Goal: Task Accomplishment & Management: Complete application form

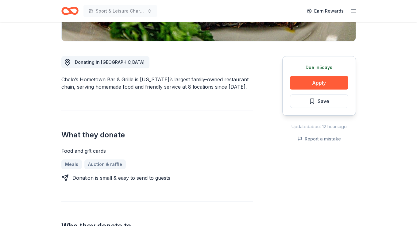
scroll to position [154, 0]
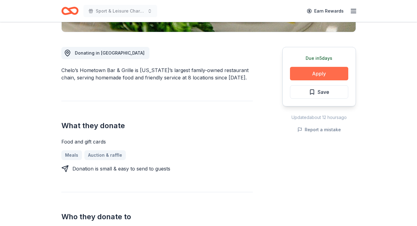
click at [318, 74] on button "Apply" at bounding box center [319, 74] width 58 height 14
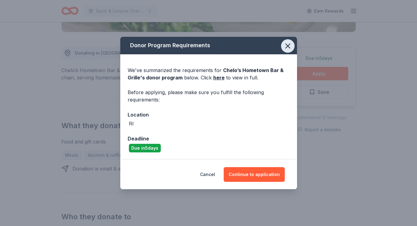
click at [290, 44] on icon "button" at bounding box center [288, 46] width 4 height 4
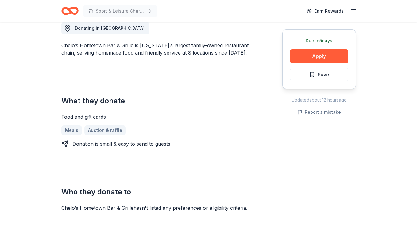
scroll to position [178, 0]
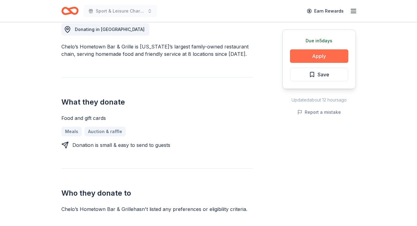
click at [319, 56] on button "Apply" at bounding box center [319, 56] width 58 height 14
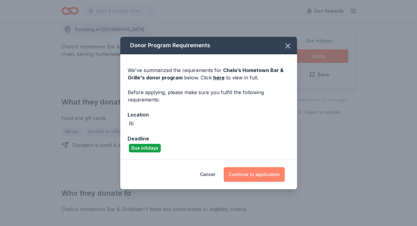
click at [251, 174] on button "Continue to application" at bounding box center [254, 174] width 61 height 15
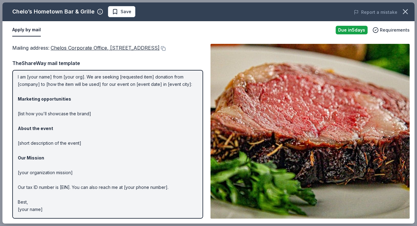
scroll to position [32, 0]
click at [405, 13] on icon "button" at bounding box center [405, 11] width 9 height 9
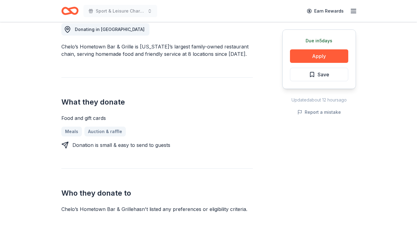
scroll to position [0, 0]
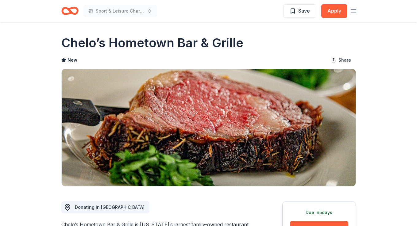
click at [268, 48] on div "Chelo’s Hometown Bar & Grille" at bounding box center [208, 42] width 295 height 17
click at [67, 11] on icon "Home" at bounding box center [69, 11] width 17 height 14
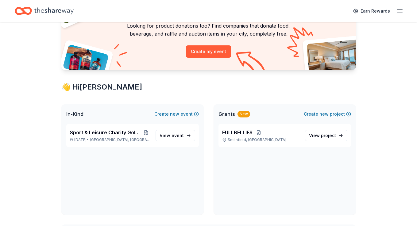
scroll to position [56, 0]
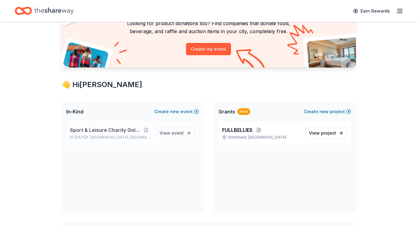
click at [103, 129] on span "Sport & Leisure Charity Golf Tournament" at bounding box center [106, 129] width 72 height 7
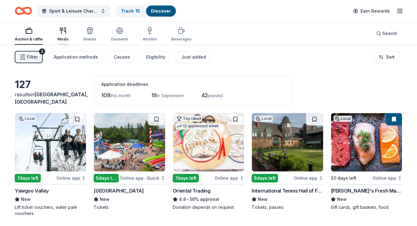
click at [62, 33] on icon "button" at bounding box center [62, 30] width 7 height 7
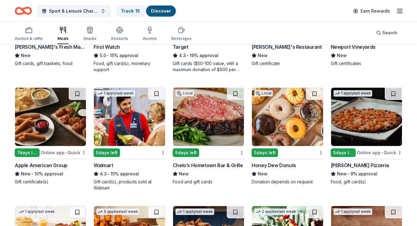
scroll to position [145, 0]
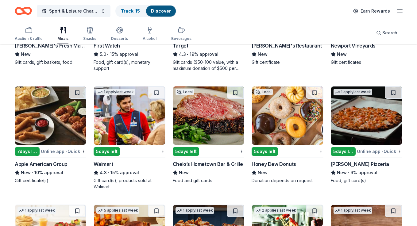
click at [211, 113] on img at bounding box center [208, 116] width 71 height 58
click at [126, 11] on link "Track · 15" at bounding box center [130, 10] width 19 height 5
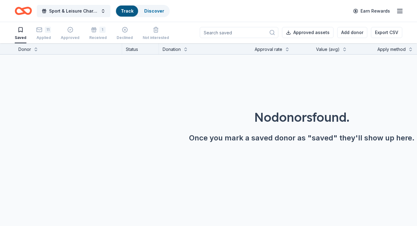
scroll to position [0, 0]
click at [46, 40] on div "Applied" at bounding box center [43, 37] width 15 height 5
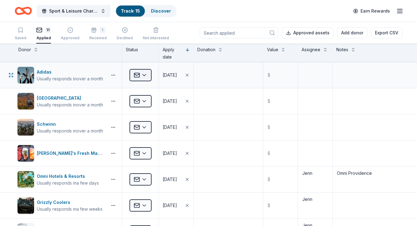
click at [148, 73] on html "Sport & Leisure Charity Golf Tournament Track · 15 Discover Earn Rewards Saved …" at bounding box center [208, 113] width 417 height 226
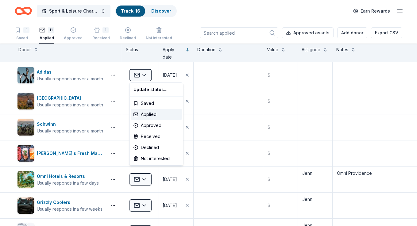
click at [128, 12] on html "Sport & Leisure Charity Golf Tournament Track · 16 Discover Earn Rewards 1 Save…" at bounding box center [208, 113] width 417 height 226
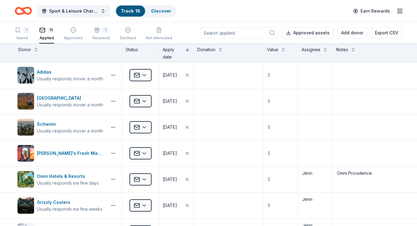
click at [128, 12] on link "Track · 16" at bounding box center [130, 10] width 19 height 5
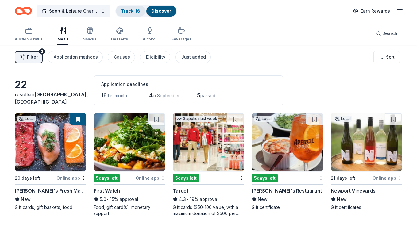
click at [128, 12] on link "Track · 16" at bounding box center [130, 10] width 19 height 5
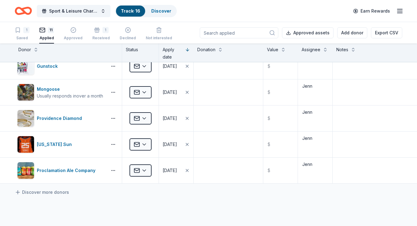
scroll to position [123, 0]
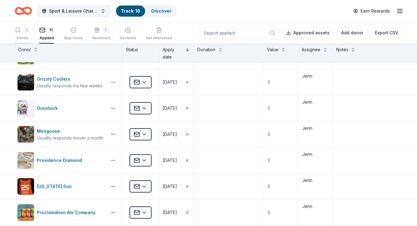
click at [25, 36] on div "Saved" at bounding box center [22, 38] width 15 height 5
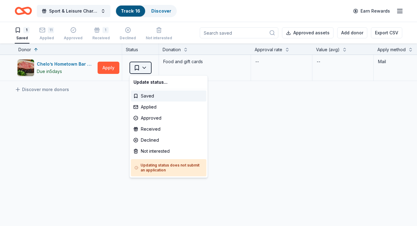
click at [143, 66] on html "Sport & Leisure Charity Golf Tournament Track · 16 Discover Earn Rewards 1 Save…" at bounding box center [208, 113] width 417 height 226
click at [145, 106] on div "Applied" at bounding box center [168, 107] width 75 height 11
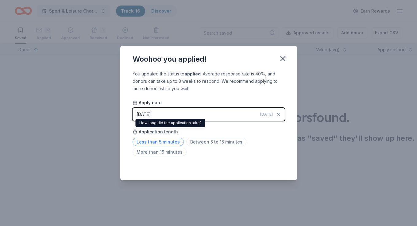
click at [168, 142] on span "Less than 5 minutes" at bounding box center [158, 142] width 51 height 8
click at [282, 59] on icon "button" at bounding box center [283, 58] width 4 height 4
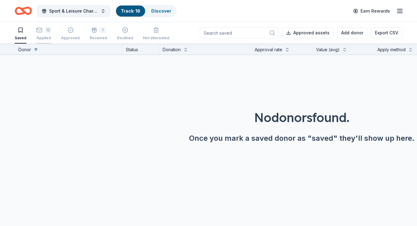
click at [42, 40] on div "Applied" at bounding box center [43, 38] width 15 height 5
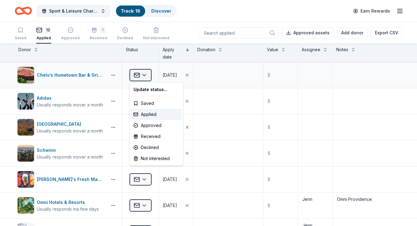
click at [145, 75] on html "Sport & Leisure Charity Golf Tournament Track · 16 Discover Earn Rewards Saved …" at bounding box center [208, 113] width 417 height 226
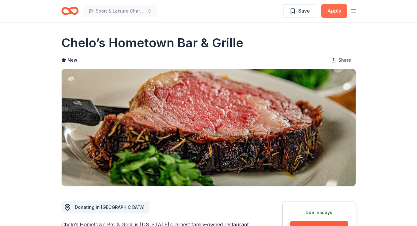
click at [337, 13] on button "Apply" at bounding box center [334, 11] width 26 height 14
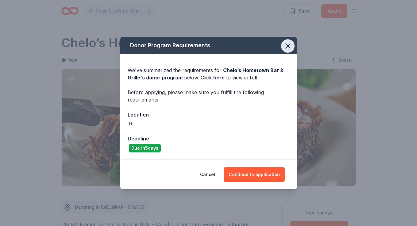
click at [289, 44] on icon "button" at bounding box center [288, 46] width 4 height 4
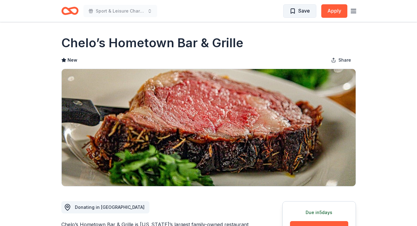
click at [303, 13] on span "Save" at bounding box center [304, 11] width 12 height 8
